Goal: Task Accomplishment & Management: Complete application form

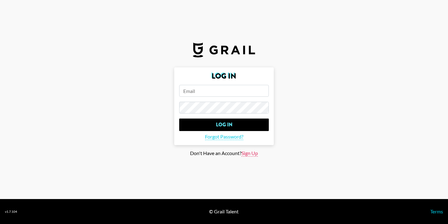
click at [250, 152] on span "Sign Up" at bounding box center [250, 153] width 16 height 7
type input "Sign Up"
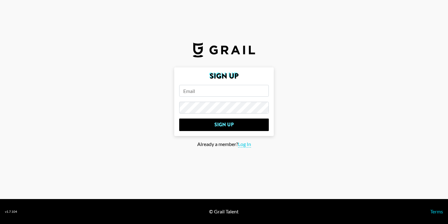
click at [218, 93] on input "email" at bounding box center [224, 91] width 90 height 12
type input "milly.guest@riseatseven.com"
click at [146, 114] on main "Sign Up milly.guest@riseatseven.com Sign Up Already a member? Log In" at bounding box center [224, 111] width 438 height 89
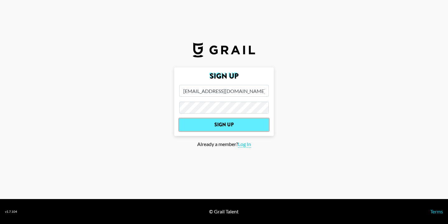
click at [203, 128] on input "Sign Up" at bounding box center [224, 124] width 90 height 12
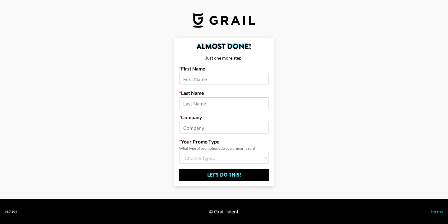
click at [218, 77] on input at bounding box center [224, 79] width 90 height 12
type input "milly"
click at [198, 101] on input at bounding box center [224, 103] width 90 height 12
type input "guest"
click at [200, 130] on input at bounding box center [224, 127] width 90 height 12
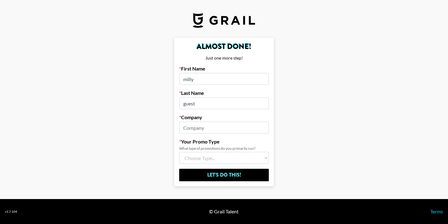
type input "i"
type input "rise at seven"
click at [203, 160] on select "Choose Type... Song Promos Brand Promos Both (I work at an Agency)" at bounding box center [224, 158] width 90 height 12
click at [179, 152] on select "Choose Type... Song Promos Brand Promos Both (I work at an Agency)" at bounding box center [224, 158] width 90 height 12
click at [208, 160] on select "Choose Type... Song Promos Brand Promos Both (I work at an Agency)" at bounding box center [224, 158] width 90 height 12
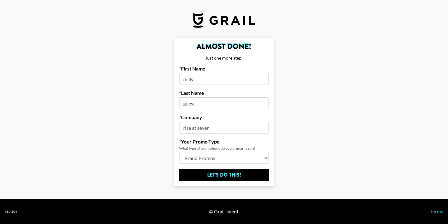
click at [179, 152] on select "Choose Type... Song Promos Brand Promos Both (I work at an Agency)" at bounding box center [224, 158] width 90 height 12
click at [194, 160] on select "Choose Type... Song Promos Brand Promos Both (I work at an Agency)" at bounding box center [224, 158] width 90 height 12
select select "Multi"
click at [179, 152] on select "Choose Type... Song Promos Brand Promos Both (I work at an Agency)" at bounding box center [224, 158] width 90 height 12
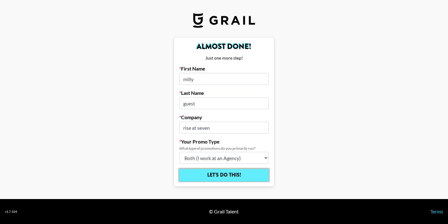
click at [194, 173] on input "Let's Do This!" at bounding box center [224, 174] width 90 height 12
select select "Song"
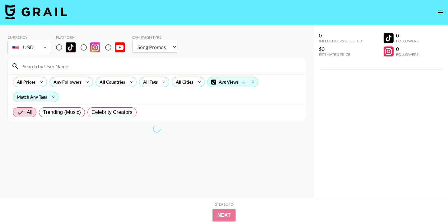
click at [44, 50] on body "Currency USD USD ​ Platform Campaign Type Choose Type... Song Promos Brand Prom…" at bounding box center [224, 124] width 448 height 248
click at [45, 49] on body "Currency USD USD ​ Platform Campaign Type Choose Type... Song Promos Brand Prom…" at bounding box center [224, 124] width 448 height 248
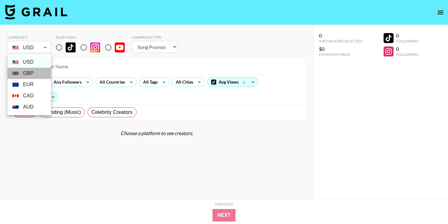
click at [35, 74] on li "GBP" at bounding box center [29, 73] width 44 height 11
type input "GBP"
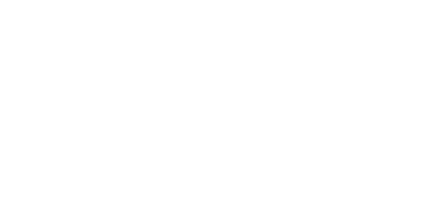
select select "Song"
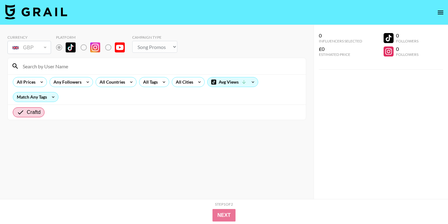
type input "GBP"
radio input "true"
select select "Brand"
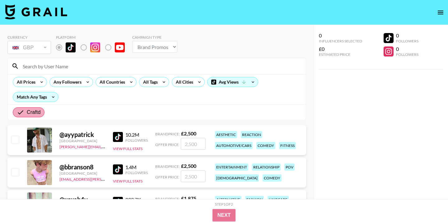
click at [17, 114] on input "Craftd" at bounding box center [22, 111] width 10 height 7
click at [39, 111] on span "Craftd" at bounding box center [34, 111] width 14 height 7
click at [27, 111] on input "Craftd" at bounding box center [22, 111] width 10 height 7
click at [39, 111] on span "Craftd" at bounding box center [34, 111] width 14 height 7
click at [27, 111] on input "Craftd" at bounding box center [22, 111] width 10 height 7
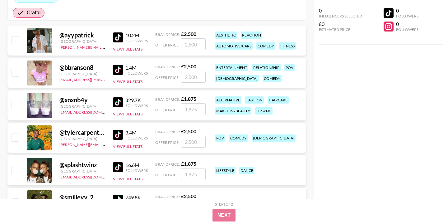
scroll to position [181, 0]
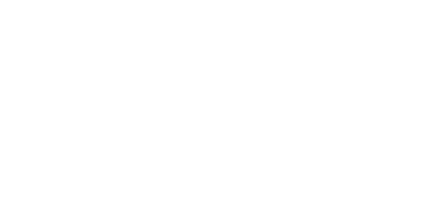
select select "Brand"
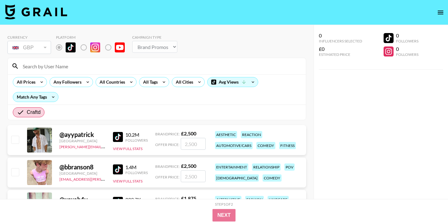
click at [441, 11] on icon "open drawer" at bounding box center [440, 12] width 7 height 7
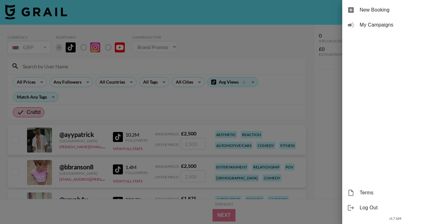
click at [261, 48] on div at bounding box center [224, 112] width 448 height 224
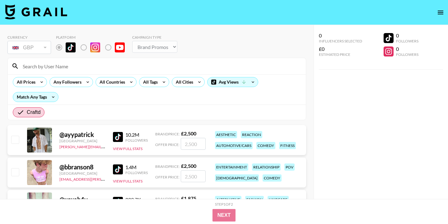
click at [78, 65] on input at bounding box center [160, 66] width 283 height 10
type input "r"
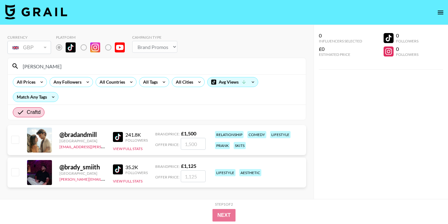
type input "[PERSON_NAME]"
click at [41, 144] on div at bounding box center [39, 139] width 25 height 25
click at [124, 147] on button "View Full Stats" at bounding box center [128, 148] width 30 height 5
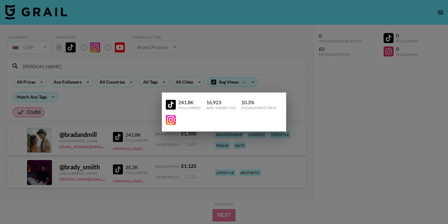
click at [146, 123] on div at bounding box center [224, 112] width 448 height 224
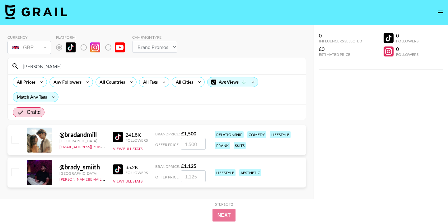
click at [139, 145] on div "241.8K Followers View Full Stats" at bounding box center [130, 140] width 35 height 22
click at [135, 134] on div "241.8K" at bounding box center [136, 134] width 22 height 6
click at [92, 134] on div "@ bradandmill" at bounding box center [82, 134] width 46 height 8
click at [39, 140] on div at bounding box center [39, 139] width 25 height 25
click at [84, 133] on div "@ bradandmill" at bounding box center [82, 134] width 46 height 8
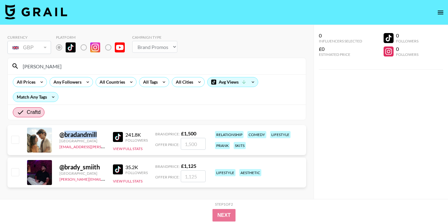
click at [84, 133] on div "@ bradandmill" at bounding box center [82, 134] width 46 height 8
click at [126, 135] on div "241.8K" at bounding box center [136, 134] width 22 height 6
click at [242, 152] on div "@ bradandmill [GEOGRAPHIC_DATA] [EMAIL_ADDRESS][PERSON_NAME][DOMAIN_NAME] 241.8…" at bounding box center [156, 140] width 299 height 30
click at [273, 131] on div "lifestyle" at bounding box center [280, 134] width 21 height 7
click at [15, 139] on input "checkbox" at bounding box center [14, 138] width 7 height 7
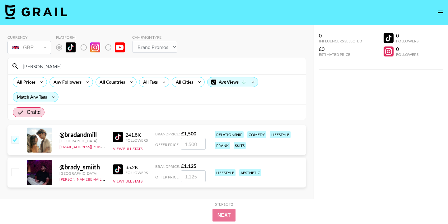
checkbox input "true"
type input "1500"
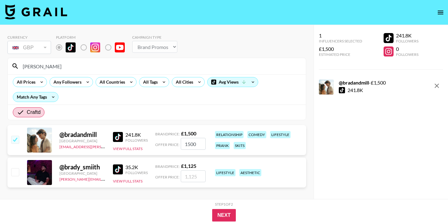
click at [67, 136] on div "@ bradandmill" at bounding box center [82, 134] width 46 height 8
click at [13, 139] on input "checkbox" at bounding box center [14, 138] width 7 height 7
checkbox input "false"
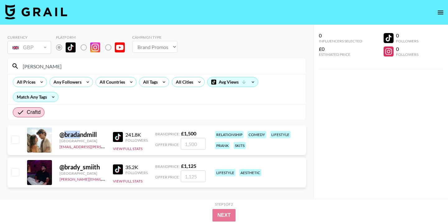
drag, startPoint x: 64, startPoint y: 135, endPoint x: 79, endPoint y: 135, distance: 15.3
click at [79, 135] on div "@ bradandmill" at bounding box center [82, 134] width 46 height 8
click at [88, 137] on div "@ bradandmill" at bounding box center [82, 134] width 46 height 8
click at [91, 147] on link "[EMAIL_ADDRESS][PERSON_NAME][DOMAIN_NAME]" at bounding box center [105, 146] width 92 height 6
drag, startPoint x: 56, startPoint y: 64, endPoint x: 6, endPoint y: 62, distance: 50.5
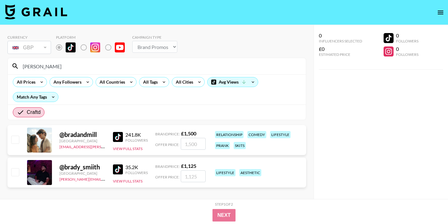
click at [6, 62] on div "Currency GBP GBP ​ Platform Campaign Type Choose Type... Song Promos Brand Prom…" at bounding box center [157, 124] width 314 height 199
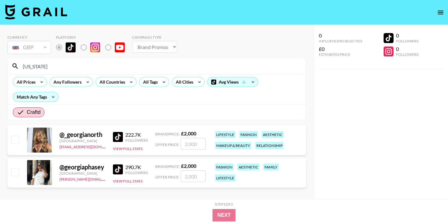
click at [86, 135] on div "@ _georgianorth" at bounding box center [82, 134] width 46 height 8
drag, startPoint x: 103, startPoint y: 136, endPoint x: 62, endPoint y: 135, distance: 40.5
click at [62, 135] on div "@ _georgianorth" at bounding box center [82, 134] width 46 height 8
copy div "_georgianorth"
click at [43, 67] on input "[US_STATE]" at bounding box center [160, 66] width 283 height 10
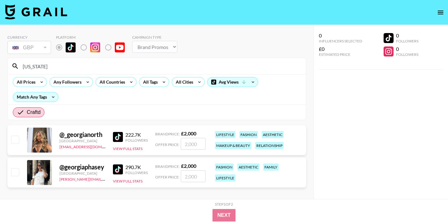
drag, startPoint x: 43, startPoint y: 67, endPoint x: 18, endPoint y: 65, distance: 25.3
click at [18, 65] on div "[US_STATE]" at bounding box center [157, 66] width 298 height 16
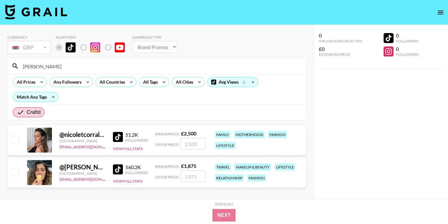
click at [45, 64] on input "[PERSON_NAME]" at bounding box center [160, 66] width 283 height 10
drag, startPoint x: 45, startPoint y: 64, endPoint x: 9, endPoint y: 63, distance: 36.1
click at [9, 63] on div "[PERSON_NAME]" at bounding box center [157, 66] width 298 height 16
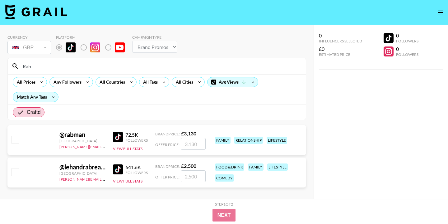
type input "Rab"
